Goal: Task Accomplishment & Management: Complete application form

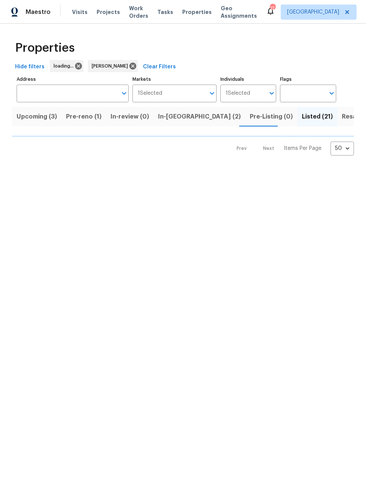
click at [86, 120] on span "Pre-reno (1)" at bounding box center [83, 116] width 35 height 11
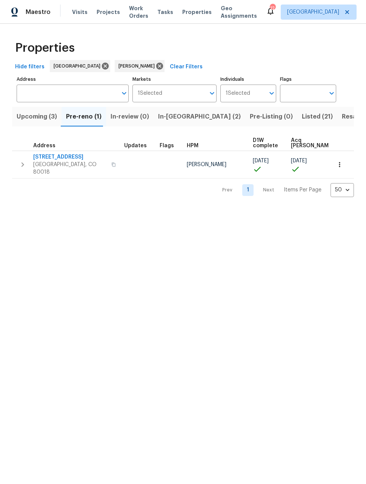
click at [54, 154] on span "27895 E 7th Pl" at bounding box center [70, 157] width 74 height 8
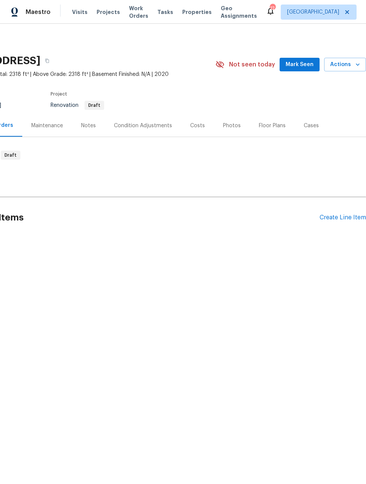
scroll to position [0, 60]
click at [333, 220] on div "Create Line Item" at bounding box center [343, 217] width 46 height 7
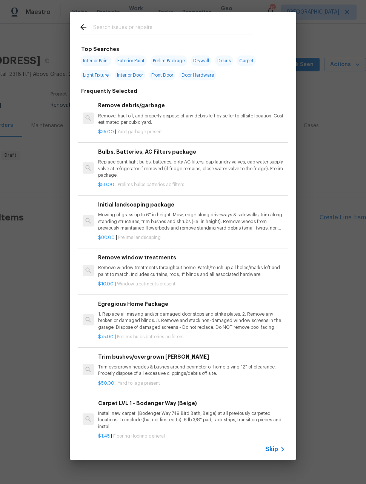
click at [159, 26] on input "text" at bounding box center [173, 28] width 160 height 11
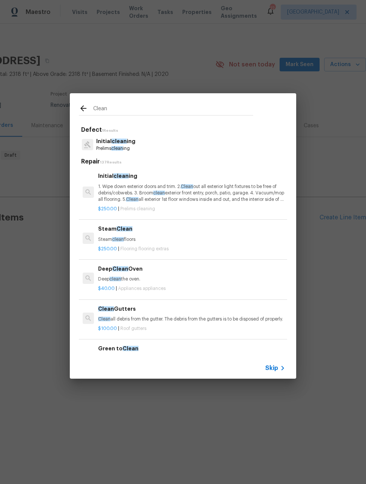
type input "Clean"
click at [152, 145] on div "Initial clean ing Prelims clean ing" at bounding box center [183, 144] width 208 height 20
click at [143, 192] on p "1. Wipe down exterior doors and trim. 2. Clean out all exterior light fixtures …" at bounding box center [191, 192] width 187 height 19
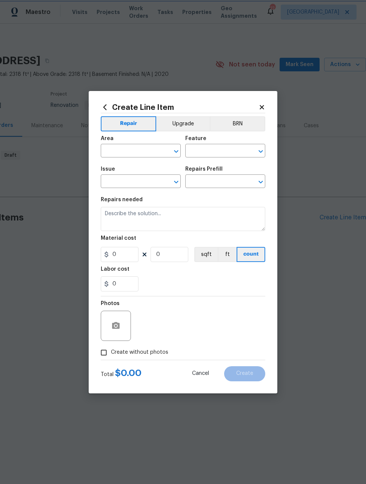
type input "Home Readiness Packages"
type input "Initial cleaning"
type input "Initial cleaning $250.00"
type textarea "1. Wipe down exterior doors and trim. 2. Clean out all exterior light fixtures …"
type input "250"
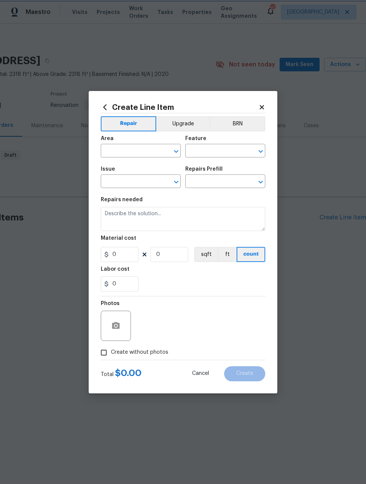
type input "1"
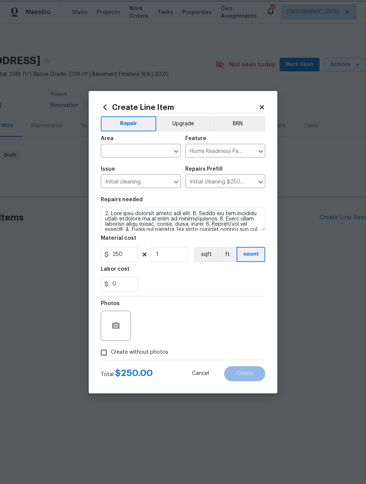
click at [144, 161] on span "Area ​" at bounding box center [141, 146] width 80 height 31
click at [145, 152] on input "text" at bounding box center [130, 152] width 59 height 12
click at [146, 178] on li "Interior Overall" at bounding box center [141, 180] width 80 height 12
type input "Interior Overall"
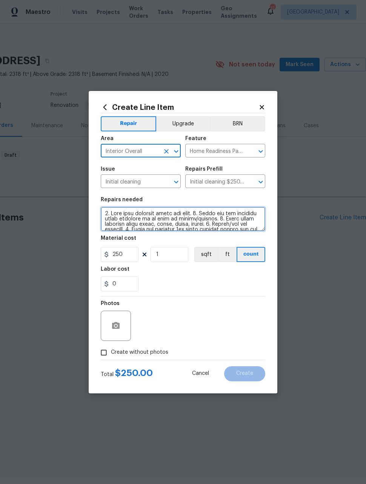
click at [104, 210] on textarea at bounding box center [183, 219] width 165 height 24
type textarea "PRIOR TO PAINT 1. Wipe down exterior doors and trim. 2. Clean out all exterior …"
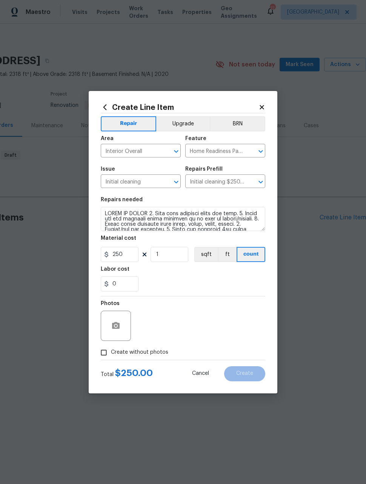
click at [206, 316] on div "Photos" at bounding box center [183, 320] width 165 height 49
click at [103, 354] on input "Create without photos" at bounding box center [104, 352] width 14 height 14
checkbox input "true"
click at [179, 323] on textarea at bounding box center [201, 326] width 128 height 30
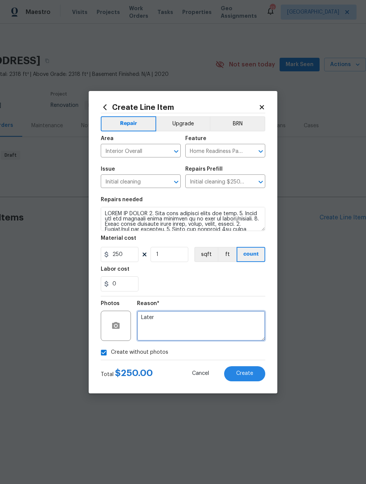
type textarea "Later"
click at [224, 293] on section "Repairs needed Material cost 250 1 sqft ft count Labor cost 0" at bounding box center [183, 243] width 165 height 103
click at [257, 376] on button "Create" at bounding box center [244, 373] width 41 height 15
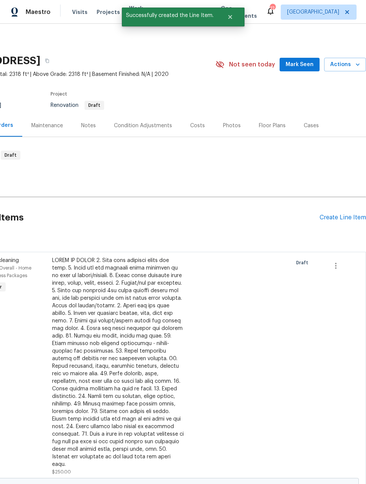
click at [343, 220] on div "Create Line Item" at bounding box center [343, 217] width 46 height 7
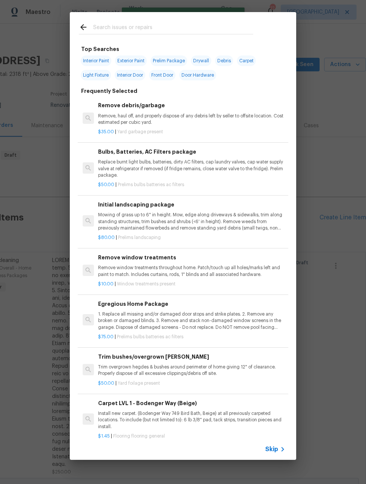
click at [186, 27] on input "text" at bounding box center [173, 28] width 160 height 11
type input "Cleanin"
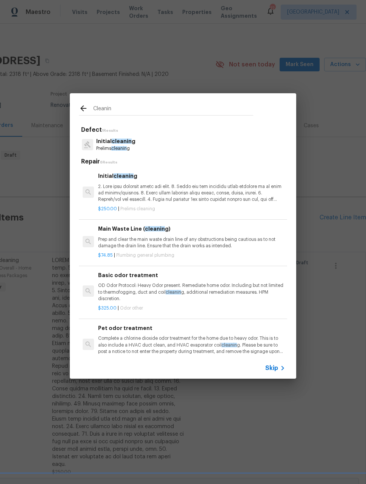
click at [238, 192] on p at bounding box center [191, 192] width 187 height 19
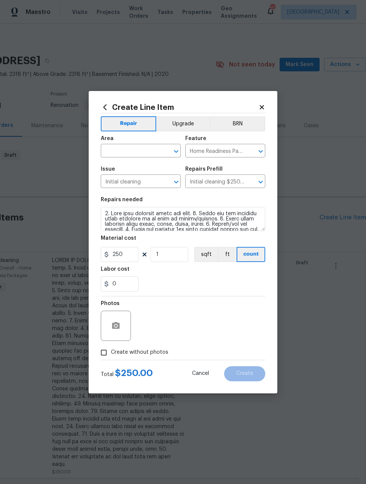
click at [236, 192] on div "Issue Initial cleaning ​ Repairs Prefill Initial cleaning $250.00 ​" at bounding box center [183, 177] width 165 height 31
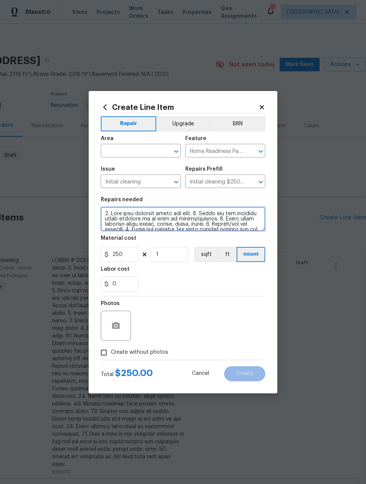
click at [106, 213] on textarea at bounding box center [183, 219] width 165 height 24
click at [103, 212] on textarea at bounding box center [183, 219] width 165 height 24
type textarea "FINAL CLEANING- 1. Wipe down exterior doors and trim. 2. Clean out all exterior…"
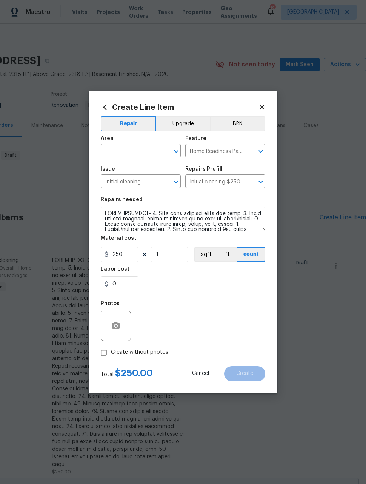
click at [190, 314] on div "Photos" at bounding box center [183, 320] width 165 height 49
click at [108, 353] on input "Create without photos" at bounding box center [104, 352] width 14 height 14
checkbox input "true"
click at [189, 330] on textarea at bounding box center [201, 326] width 128 height 30
type textarea "Later"
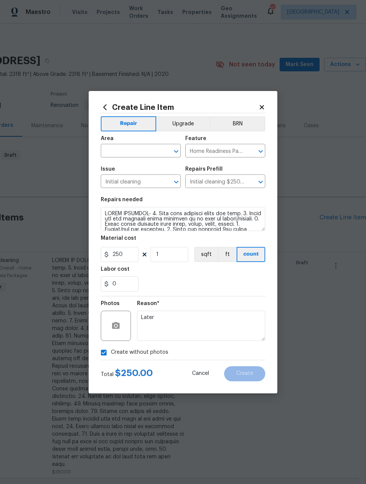
click at [214, 291] on div "0" at bounding box center [183, 283] width 165 height 15
click at [143, 150] on input "text" at bounding box center [130, 152] width 59 height 12
click at [142, 180] on li "Interior Overall" at bounding box center [141, 180] width 80 height 12
type input "Interior Overall"
click at [243, 285] on div "0" at bounding box center [183, 283] width 165 height 15
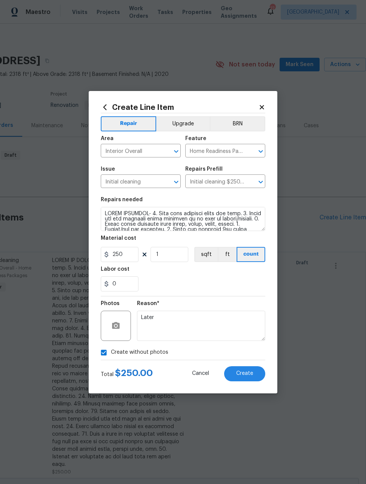
click at [245, 374] on span "Create" at bounding box center [244, 374] width 17 height 6
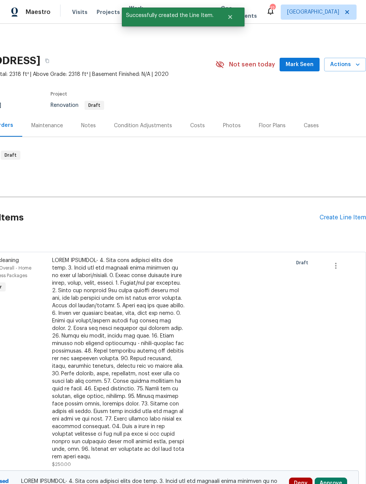
click at [343, 217] on div "Create Line Item" at bounding box center [343, 217] width 46 height 7
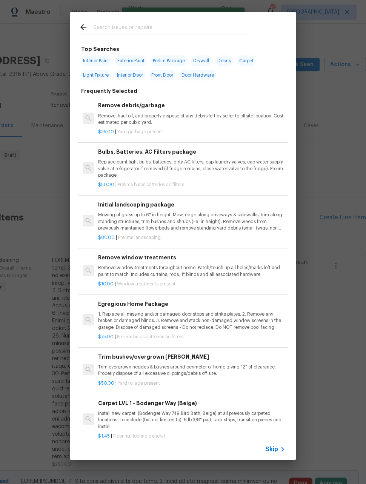
click at [100, 60] on span "Interior Paint" at bounding box center [96, 60] width 31 height 11
type input "Interior Paint"
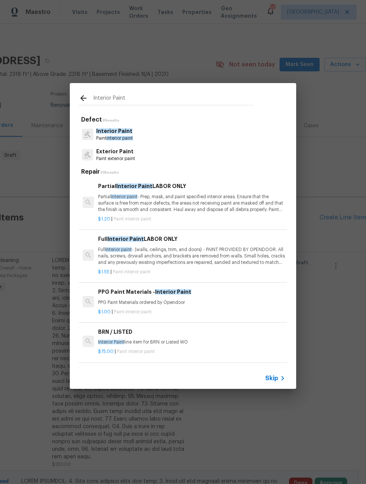
click at [195, 252] on p "Full Interior paint - (walls, ceilings, trim, and doors) - PAINT PROVIDED BY OP…" at bounding box center [191, 255] width 187 height 19
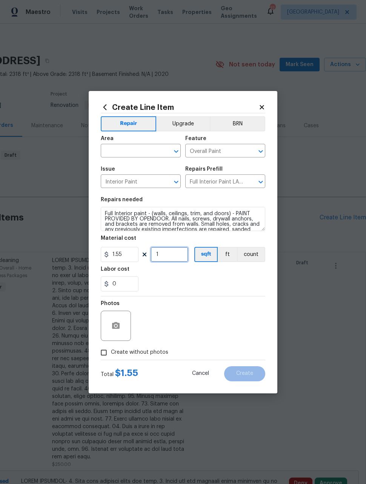
click at [180, 253] on input "1" at bounding box center [170, 254] width 38 height 15
type input "2318"
click at [233, 291] on div "0" at bounding box center [183, 283] width 165 height 15
click at [107, 324] on button "button" at bounding box center [116, 326] width 18 height 18
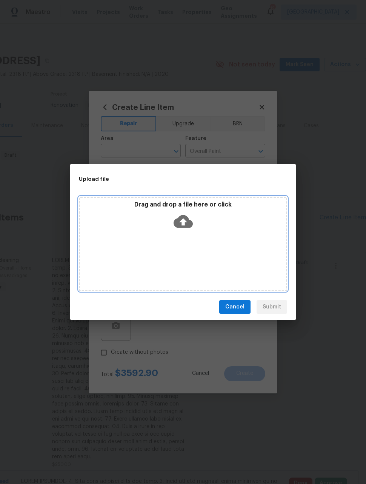
click at [256, 254] on div "Drag and drop a file here or click" at bounding box center [183, 244] width 208 height 94
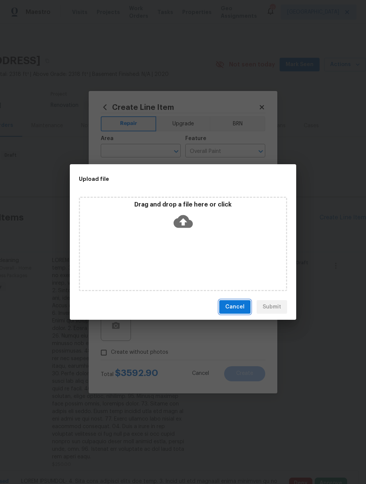
click at [239, 307] on span "Cancel" at bounding box center [234, 306] width 19 height 9
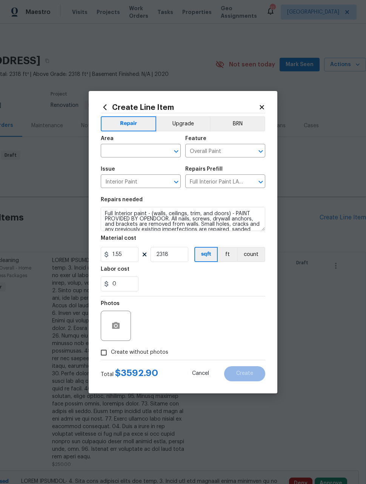
click at [107, 353] on input "Create without photos" at bounding box center [104, 352] width 14 height 14
checkbox input "true"
click at [229, 325] on textarea at bounding box center [201, 326] width 128 height 30
type textarea "Later"
click at [217, 303] on div "Reason*" at bounding box center [201, 306] width 128 height 10
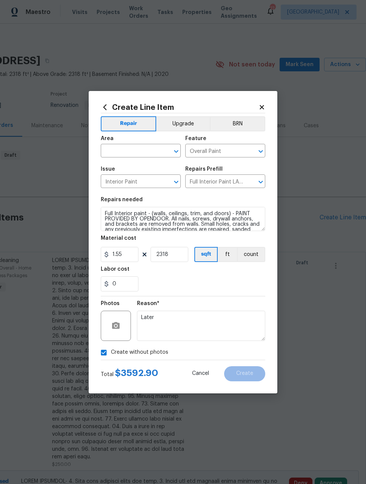
click at [148, 151] on input "text" at bounding box center [130, 152] width 59 height 12
click at [151, 182] on li "Interior Overall" at bounding box center [141, 180] width 80 height 12
type input "Interior Overall"
click at [233, 287] on div "0" at bounding box center [183, 283] width 165 height 15
click at [250, 376] on span "Create" at bounding box center [244, 374] width 17 height 6
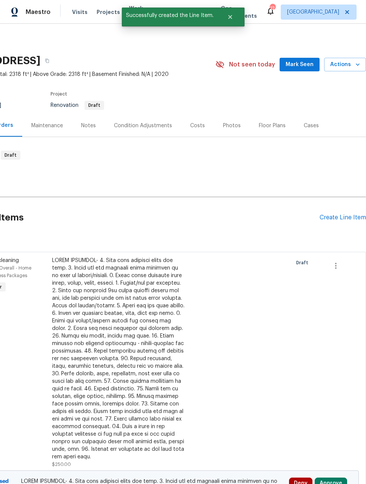
click at [342, 219] on div "Create Line Item" at bounding box center [343, 217] width 46 height 7
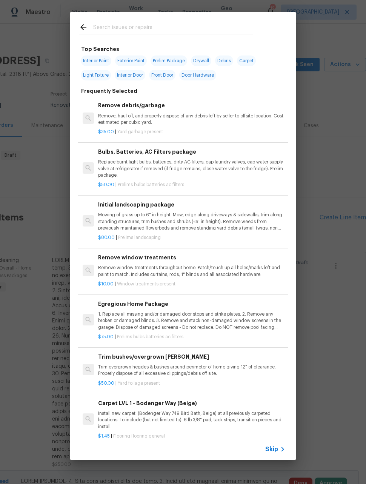
click at [174, 56] on span "Prelim Package" at bounding box center [169, 60] width 37 height 11
type input "Prelim Package"
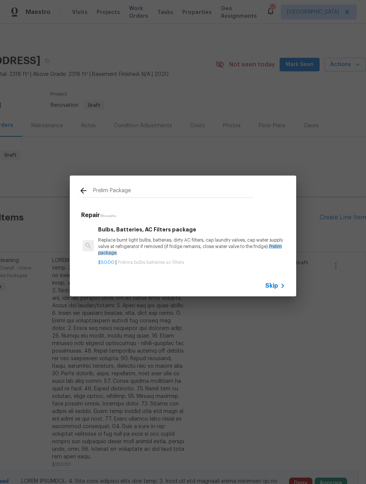
click at [223, 243] on p "Replace burnt light bulbs, batteries, dirty AC filters, cap laundry valves, cap…" at bounding box center [191, 246] width 187 height 19
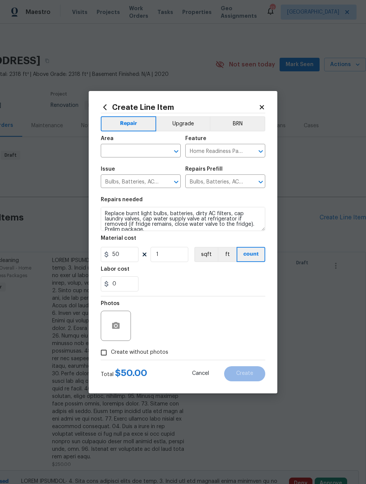
click at [141, 143] on div "Area" at bounding box center [141, 141] width 80 height 10
click at [147, 148] on input "text" at bounding box center [130, 152] width 59 height 12
click at [148, 183] on li "Interior Overall" at bounding box center [141, 180] width 80 height 12
type input "Interior Overall"
click at [131, 258] on input "50" at bounding box center [120, 254] width 38 height 15
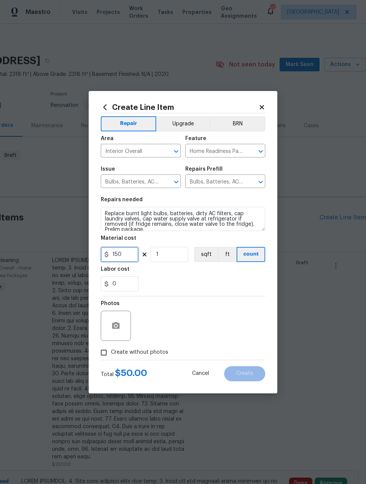
type input "150"
click at [242, 317] on div "Photos" at bounding box center [183, 320] width 165 height 49
click at [101, 351] on input "Create without photos" at bounding box center [104, 352] width 14 height 14
checkbox input "true"
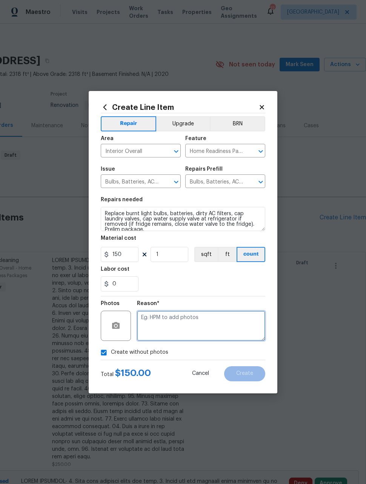
click at [239, 326] on textarea at bounding box center [201, 326] width 128 height 30
type textarea "Later"
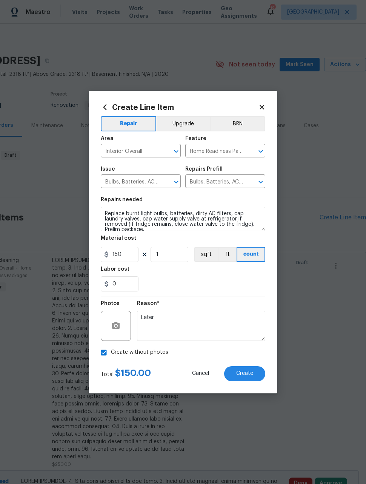
click at [229, 288] on div "0" at bounding box center [183, 283] width 165 height 15
click at [251, 379] on button "Create" at bounding box center [244, 373] width 41 height 15
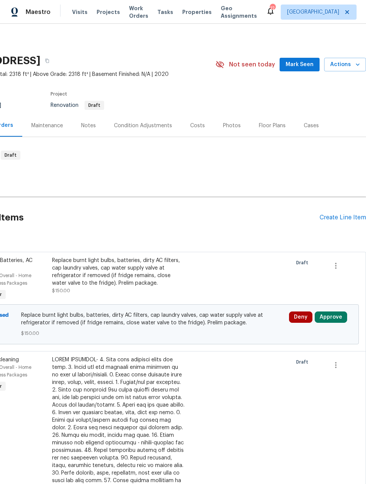
click at [345, 218] on div "Create Line Item" at bounding box center [343, 217] width 46 height 7
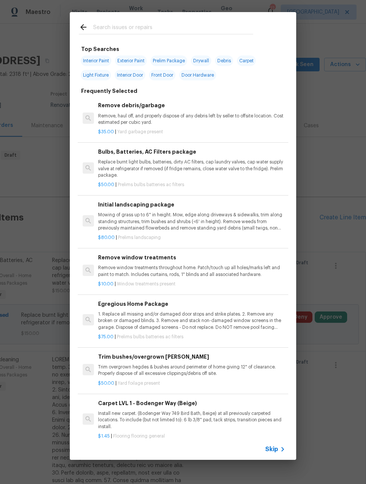
click at [189, 29] on input "text" at bounding box center [173, 28] width 160 height 11
type input "Debris"
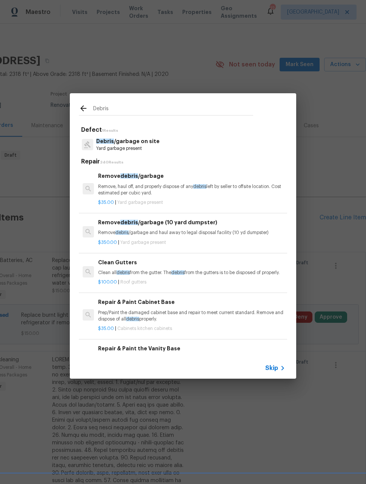
click at [249, 228] on div "Remove debris /garbage (10 yard dumpster) Remove debris /garbage and haul away …" at bounding box center [191, 227] width 187 height 18
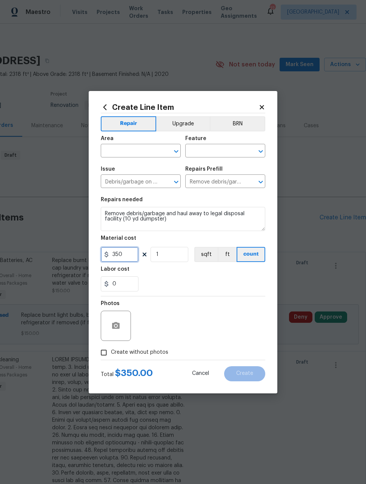
click at [128, 253] on input "350" at bounding box center [120, 254] width 38 height 15
type input "750"
click at [237, 308] on div "Photos" at bounding box center [183, 320] width 165 height 49
click at [103, 349] on input "Create without photos" at bounding box center [104, 352] width 14 height 14
checkbox input "true"
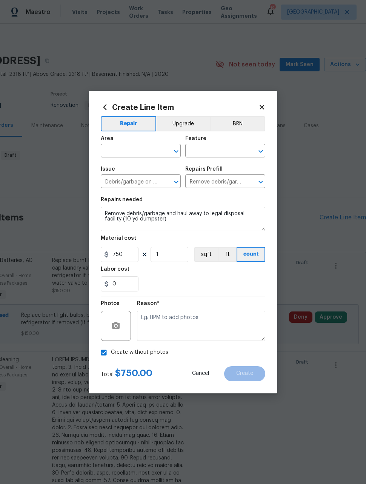
click at [151, 148] on input "text" at bounding box center [130, 152] width 59 height 12
click at [148, 178] on li "Interior Overall" at bounding box center [141, 180] width 80 height 12
type input "Interior Overall"
click at [217, 144] on div "Feature" at bounding box center [225, 141] width 80 height 10
click at [219, 148] on input "text" at bounding box center [214, 152] width 59 height 12
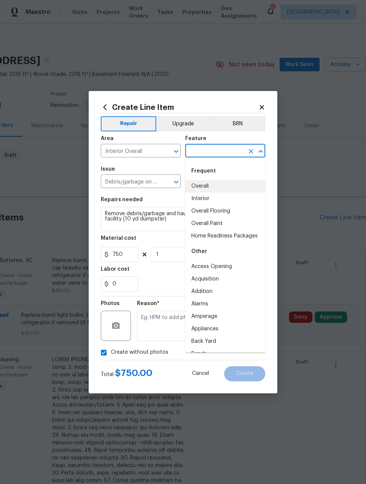
click at [201, 184] on li "Overall" at bounding box center [225, 186] width 80 height 12
type input "Overall"
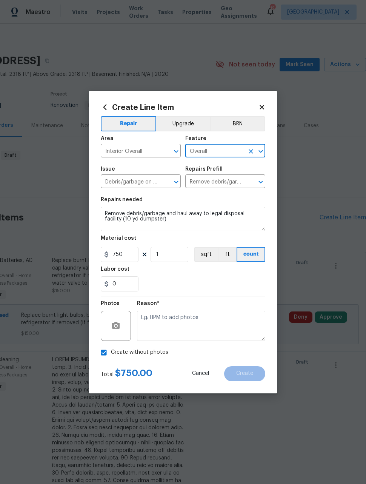
click at [209, 280] on div "0" at bounding box center [183, 283] width 165 height 15
click at [218, 323] on textarea at bounding box center [201, 326] width 128 height 30
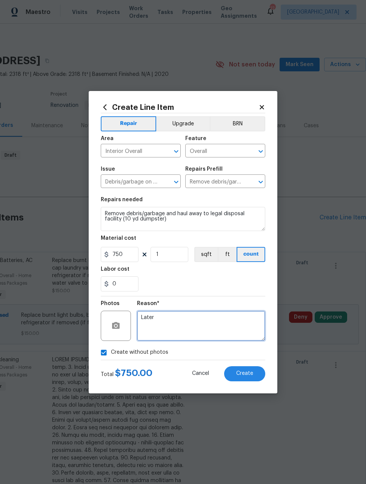
type textarea "Later"
click at [218, 293] on section "Repairs needed Remove debris/garbage and haul away to legal disposal facility (…" at bounding box center [183, 243] width 165 height 103
click at [247, 372] on span "Create" at bounding box center [244, 374] width 17 height 6
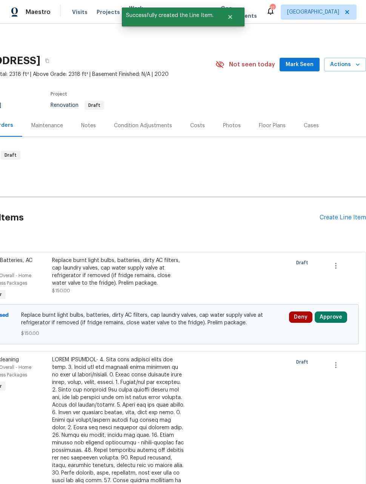
click at [343, 219] on div "Create Line Item" at bounding box center [343, 217] width 46 height 7
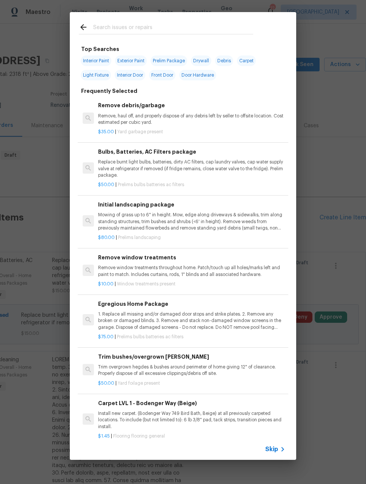
click at [243, 27] on input "text" at bounding box center [173, 28] width 160 height 11
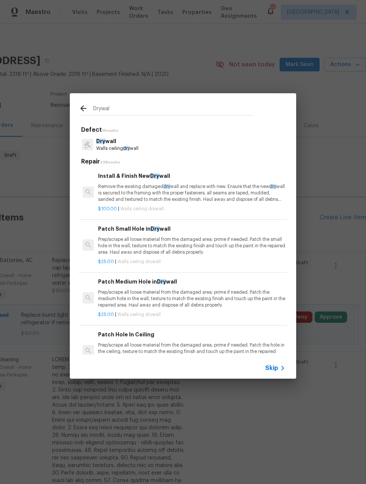
type input "Drywall"
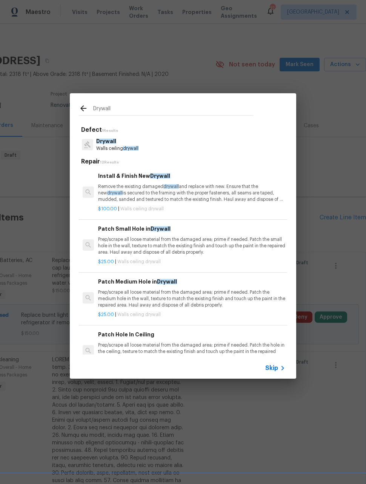
click at [247, 294] on p "Prep/scrape all loose material from the damaged area; prime if needed. Patch th…" at bounding box center [191, 298] width 187 height 19
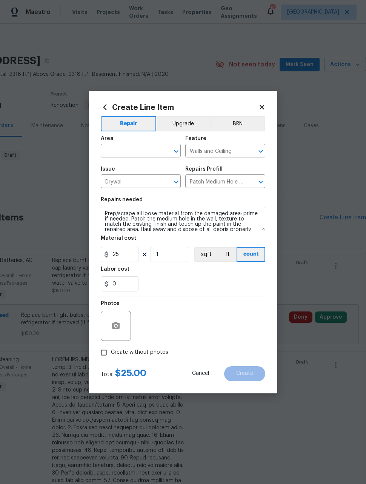
click at [246, 293] on section "Repairs needed Prep/scrape all loose material from the damaged area; prime if n…" at bounding box center [183, 243] width 165 height 103
click at [121, 254] on input "25" at bounding box center [120, 254] width 38 height 15
type input "500"
click at [239, 321] on div "Photos" at bounding box center [183, 320] width 165 height 49
click at [102, 354] on input "Create without photos" at bounding box center [104, 352] width 14 height 14
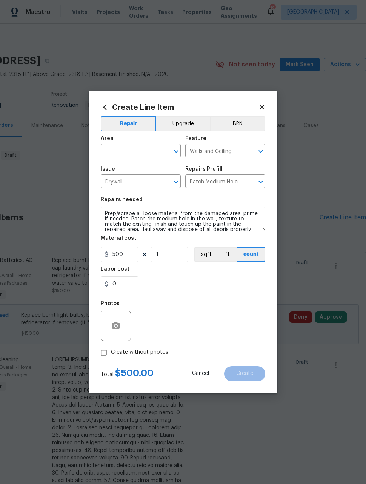
checkbox input "true"
click at [250, 328] on textarea at bounding box center [201, 326] width 128 height 30
type textarea "Later"
click at [150, 149] on input "text" at bounding box center [130, 152] width 59 height 12
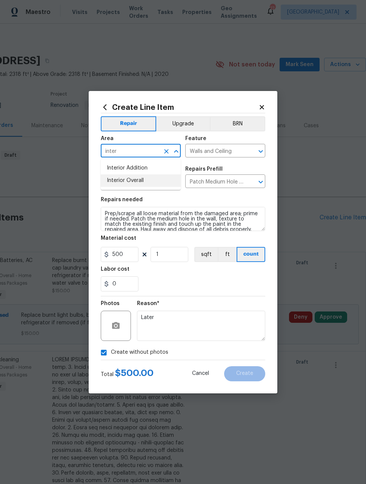
click at [150, 177] on li "Interior Overall" at bounding box center [141, 180] width 80 height 12
type input "Interior Overall"
click at [234, 289] on div "0" at bounding box center [183, 283] width 165 height 15
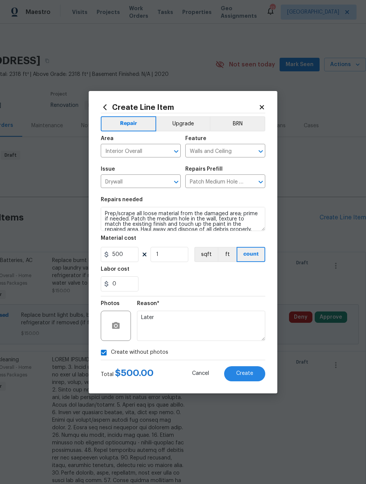
click at [251, 376] on span "Create" at bounding box center [244, 374] width 17 height 6
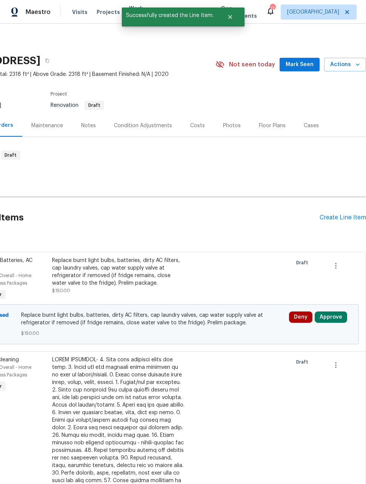
click at [351, 214] on div "Create Line Item" at bounding box center [343, 217] width 46 height 7
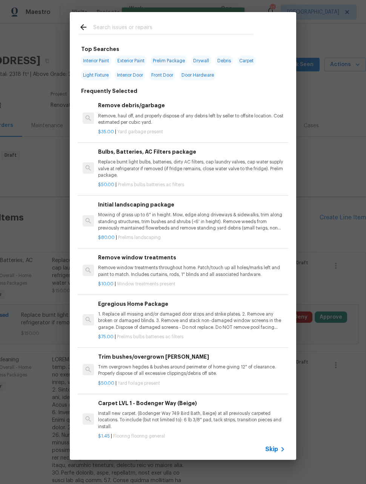
click at [226, 30] on input "text" at bounding box center [173, 28] width 160 height 11
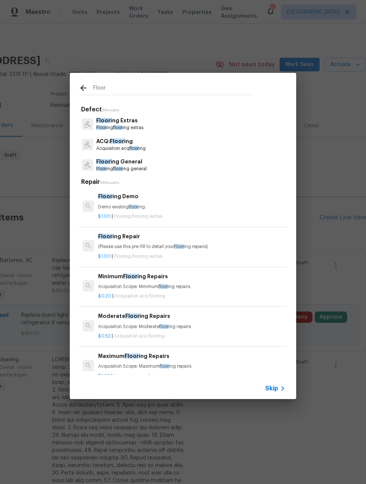
type input "Floor"
click at [211, 164] on div "Floor ing General Floor ing floor ing general" at bounding box center [183, 165] width 208 height 20
click at [134, 162] on p "Floor ing General" at bounding box center [121, 162] width 51 height 8
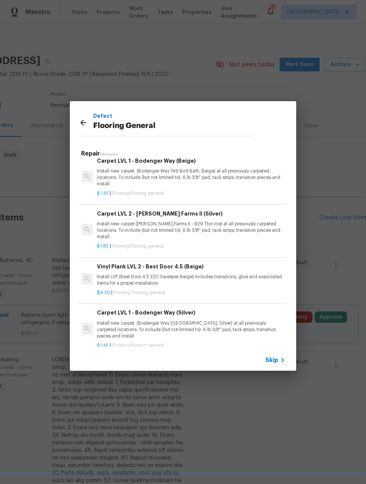
scroll to position [338, 1]
click at [232, 320] on p "Install new carpet. (Bodenger Way [GEOGRAPHIC_DATA], Silver) at all previously …" at bounding box center [190, 329] width 187 height 19
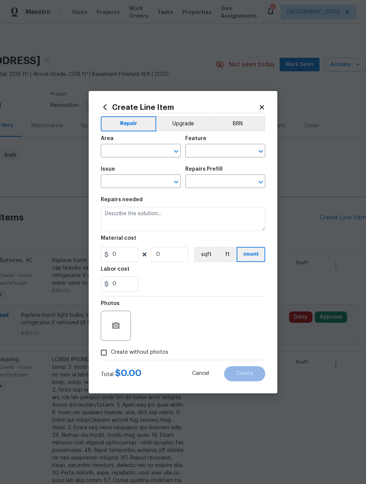
type input "Overall Flooring"
type input "Flooring General"
type input "Carpet LVL 1 - Bodenger Way (Silver) $1.45"
type textarea "Install new carpet. (Bodenger Way [GEOGRAPHIC_DATA], Silver) at all previously …"
type input "1.45"
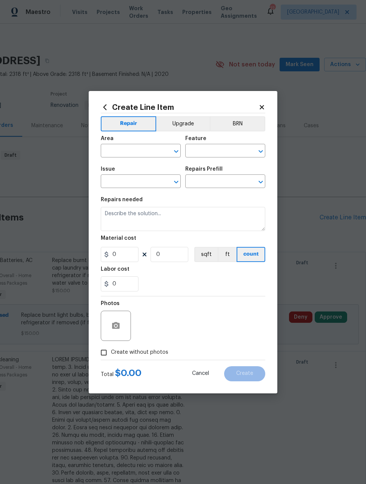
type input "1"
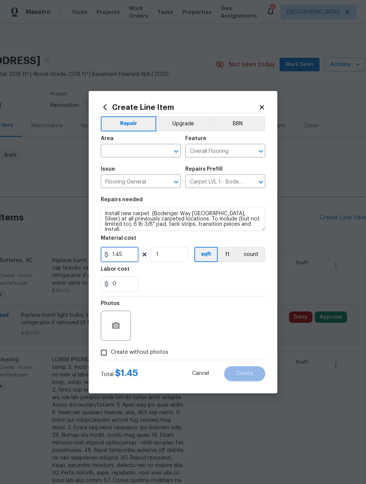
click at [132, 253] on input "1.45" at bounding box center [120, 254] width 38 height 15
type input "1.89"
click at [181, 252] on input "1" at bounding box center [170, 254] width 38 height 15
type input "1300"
click at [243, 310] on div "Photos" at bounding box center [183, 320] width 165 height 49
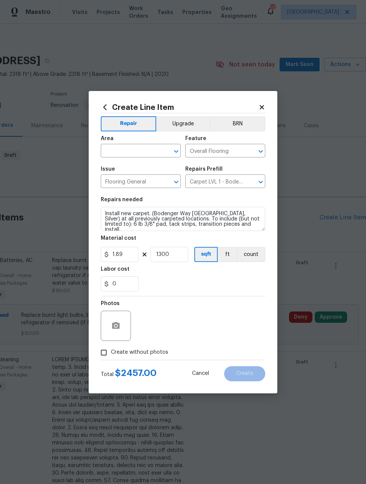
click at [150, 149] on input "text" at bounding box center [130, 152] width 59 height 12
click at [150, 180] on li "Interior Overall" at bounding box center [141, 180] width 80 height 12
type input "Interior Overall"
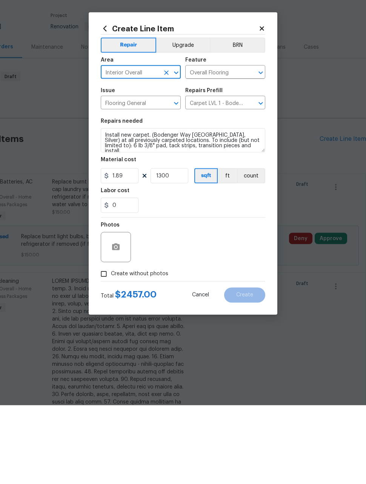
scroll to position [25, 0]
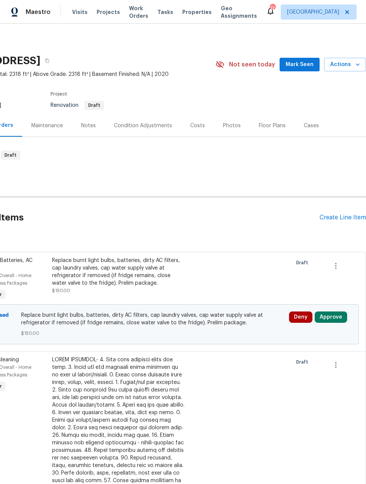
click at [344, 214] on div "Create Line Item" at bounding box center [343, 217] width 46 height 7
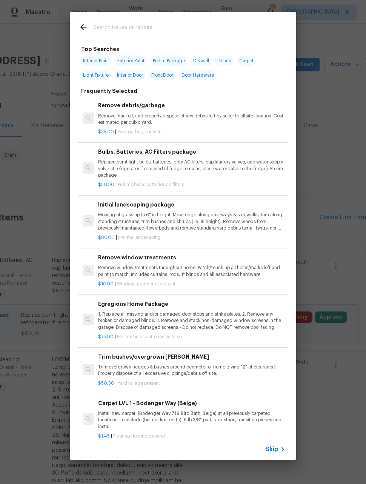
click at [205, 28] on input "text" at bounding box center [173, 28] width 160 height 11
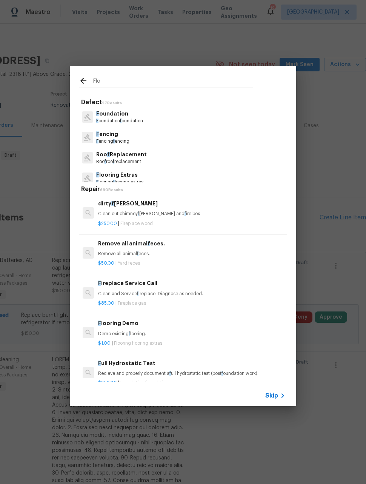
type input "Floo"
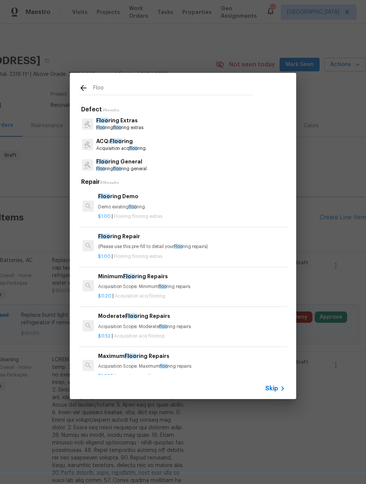
click at [141, 163] on p "Floo ring General" at bounding box center [121, 162] width 51 height 8
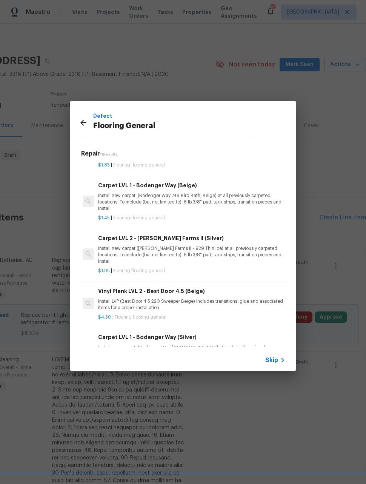
scroll to position [315, 0]
click at [203, 192] on p "Install new carpet. (Bodenger Way 749 Bird Bath, Beige) at all previously carpe…" at bounding box center [191, 201] width 187 height 19
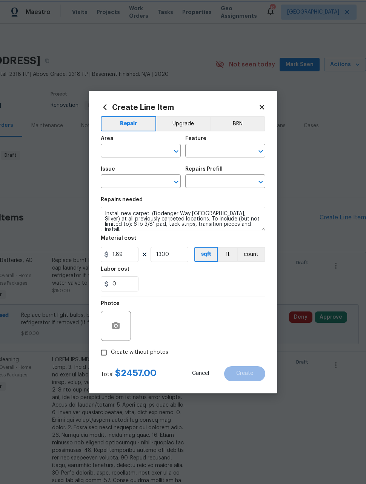
type input "Interior Overall"
type input "Overall Flooring"
type input "Flooring General"
type input "Carpet LVL 1 - Bodenger Way (Beige) $1.45"
type textarea "Install new carpet. (Bodenger Way 749 Bird Bath, Beige) at all previously carpe…"
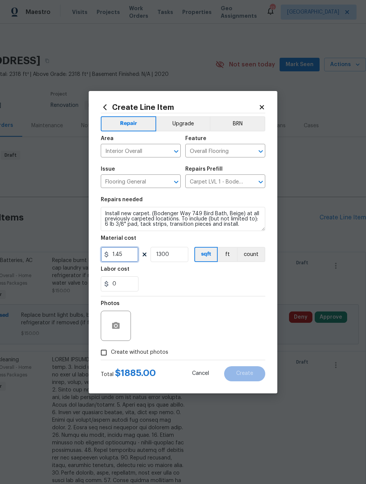
click at [132, 256] on input "1.45" at bounding box center [120, 254] width 38 height 15
type input "1.89"
click at [178, 262] on input "1300" at bounding box center [170, 254] width 38 height 15
type input "1500"
click at [227, 323] on div "Photos" at bounding box center [183, 320] width 165 height 49
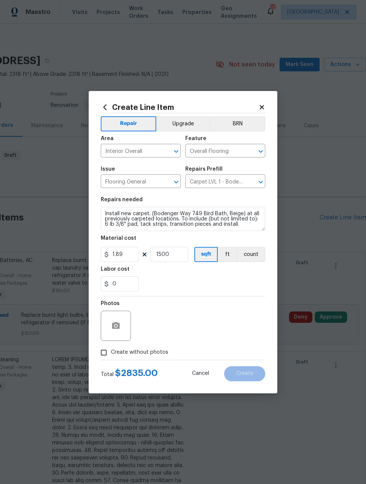
click at [102, 352] on input "Create without photos" at bounding box center [104, 352] width 14 height 14
checkbox input "true"
click at [174, 320] on textarea at bounding box center [201, 326] width 128 height 30
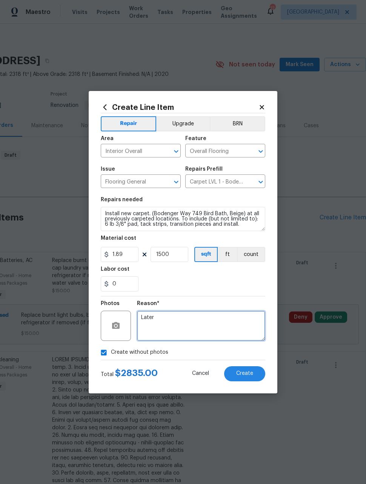
type textarea "Later"
click at [213, 293] on section "Repairs needed Install new carpet. (Bodenger Way 749 Bird Bath, Beige) at all p…" at bounding box center [183, 243] width 165 height 103
click at [256, 377] on button "Create" at bounding box center [244, 373] width 41 height 15
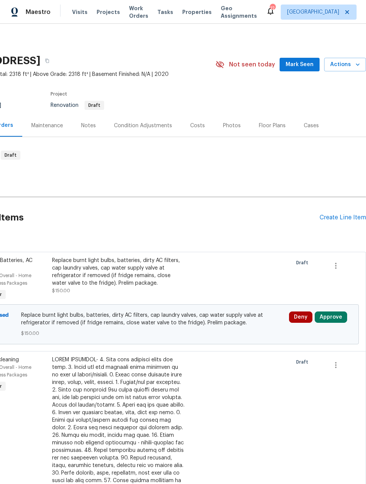
scroll to position [0, 60]
click at [344, 217] on div "Create Line Item" at bounding box center [343, 217] width 46 height 7
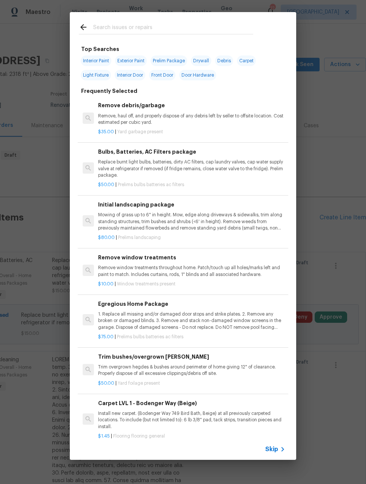
click at [239, 27] on input "text" at bounding box center [173, 28] width 160 height 11
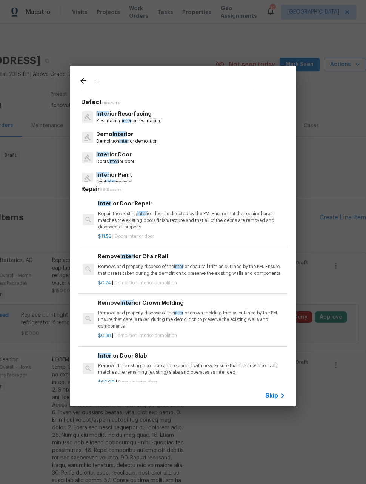
type input "I"
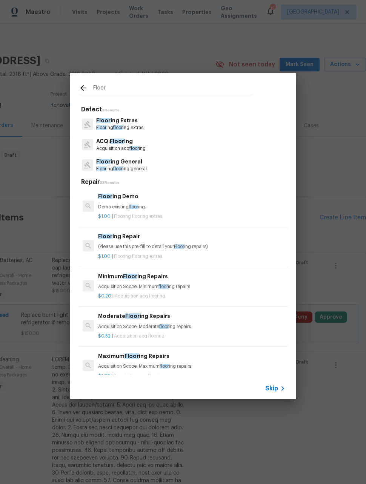
type input "Floor"
click at [227, 166] on div "Floor ing General Floor ing floor ing general" at bounding box center [183, 165] width 208 height 20
click at [219, 168] on div "Floor ing General Floor ing floor ing general" at bounding box center [183, 165] width 208 height 20
click at [140, 167] on p "Floor ing floor ing general" at bounding box center [121, 169] width 51 height 6
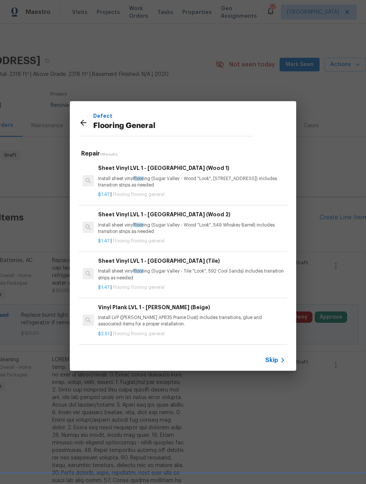
click at [255, 315] on p "Install LVP ([PERSON_NAME] AP835 Prairie Dust) Includes transitions, glue and a…" at bounding box center [191, 320] width 187 height 13
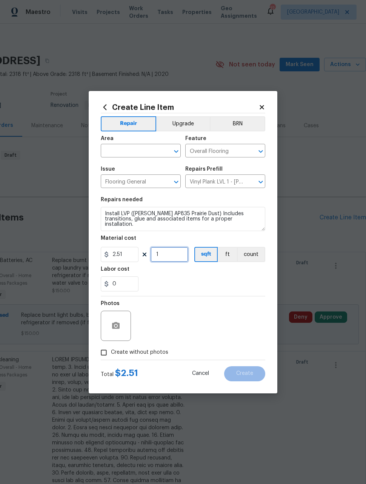
click at [182, 255] on input "1" at bounding box center [170, 254] width 38 height 15
click at [229, 312] on div "Photos" at bounding box center [183, 320] width 165 height 49
click at [183, 257] on input "750" at bounding box center [170, 254] width 38 height 15
type input "1000"
click at [235, 296] on section "Repairs needed Install LVP ([PERSON_NAME] AP835 Prairie Dust) Includes transiti…" at bounding box center [183, 243] width 165 height 103
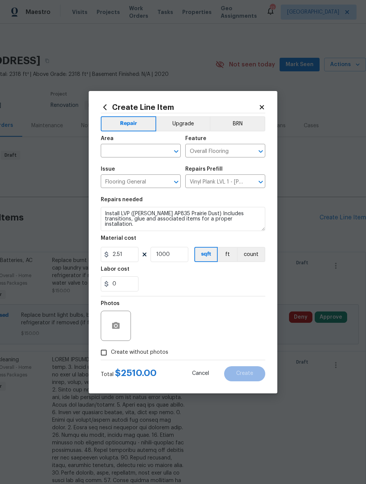
click at [152, 150] on input "text" at bounding box center [130, 152] width 59 height 12
click at [152, 182] on li "Interior Overall" at bounding box center [141, 180] width 80 height 12
type input "Interior Overall"
click at [191, 317] on div "Photos" at bounding box center [183, 320] width 165 height 49
click at [105, 356] on input "Create without photos" at bounding box center [104, 352] width 14 height 14
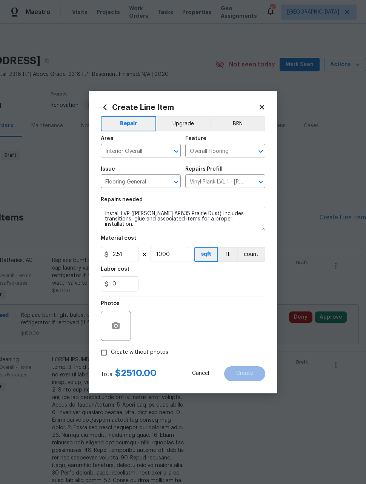
checkbox input "true"
click at [203, 325] on textarea at bounding box center [201, 326] width 128 height 30
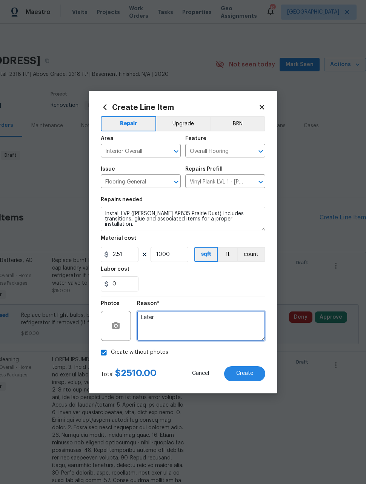
type textarea "Later"
click at [219, 288] on div "0" at bounding box center [183, 283] width 165 height 15
click at [254, 376] on button "Create" at bounding box center [244, 373] width 41 height 15
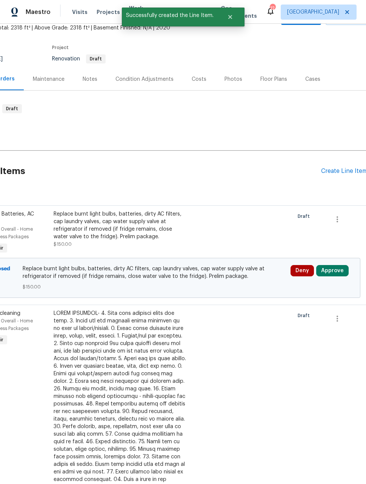
scroll to position [95, 59]
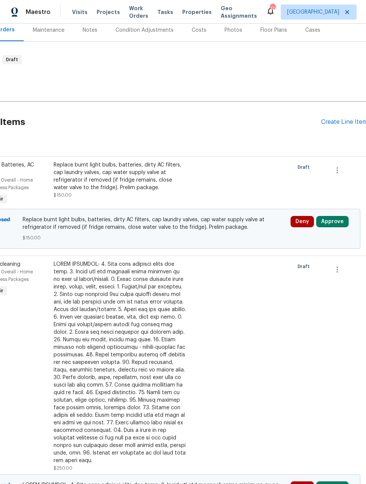
click at [346, 124] on div "Create Line Item" at bounding box center [344, 122] width 46 height 7
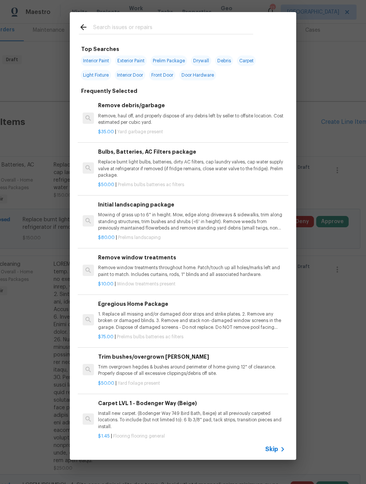
click at [330, 77] on div "Top Searches Interior Paint Exterior Paint Prelim Package Drywall Debris Carpet…" at bounding box center [183, 236] width 366 height 472
